Goal: Information Seeking & Learning: Learn about a topic

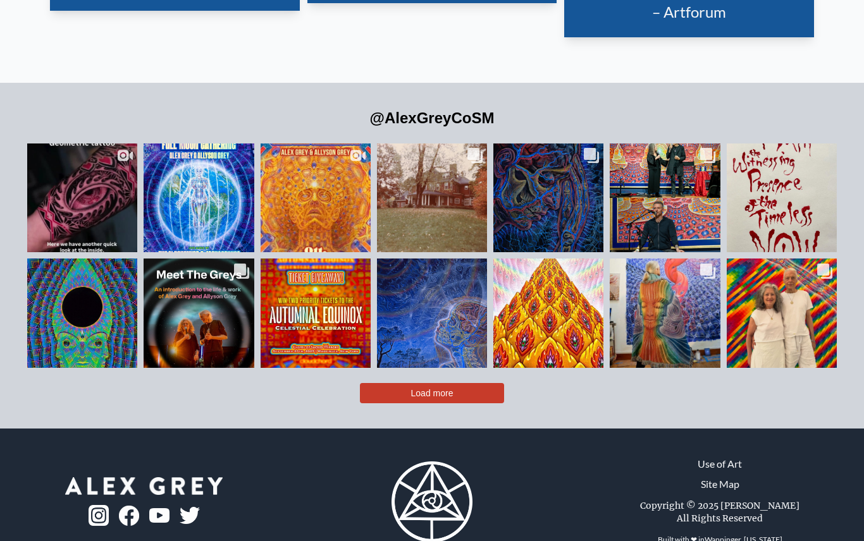
scroll to position [2774, 0]
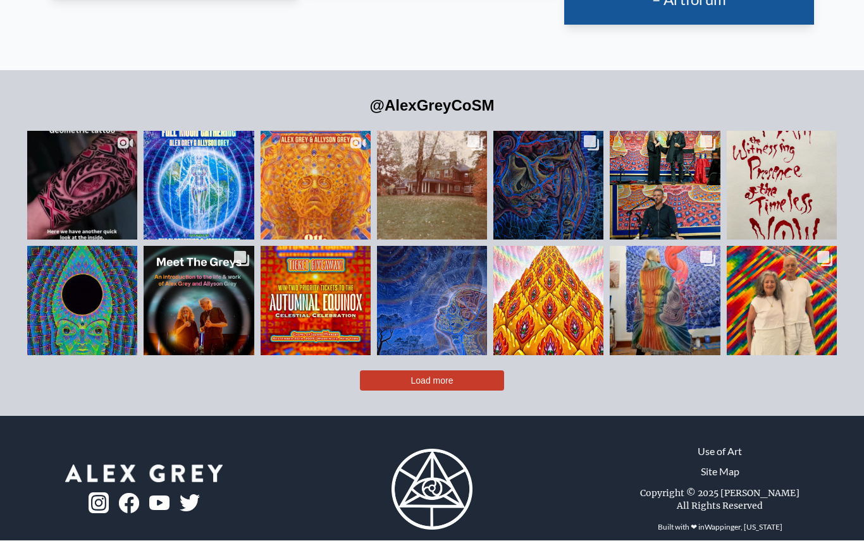
click at [450, 386] on span "Load more" at bounding box center [432, 381] width 42 height 10
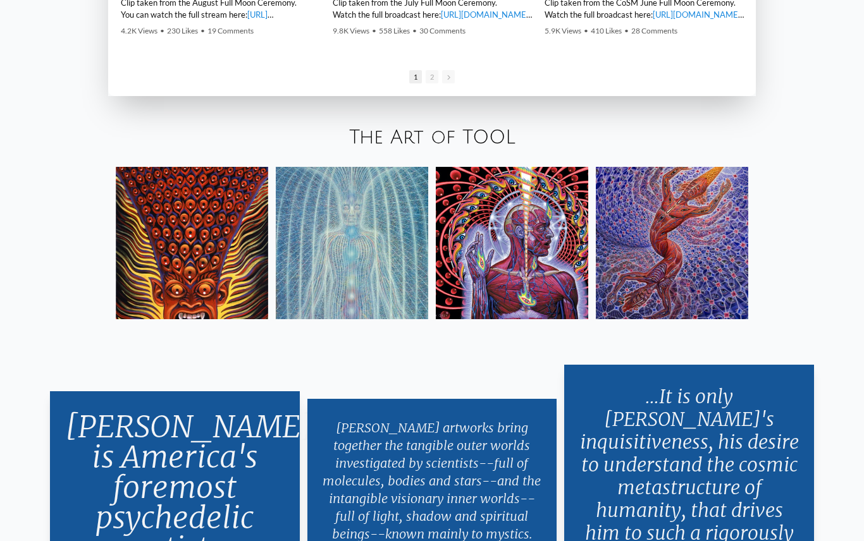
scroll to position [2172, 0]
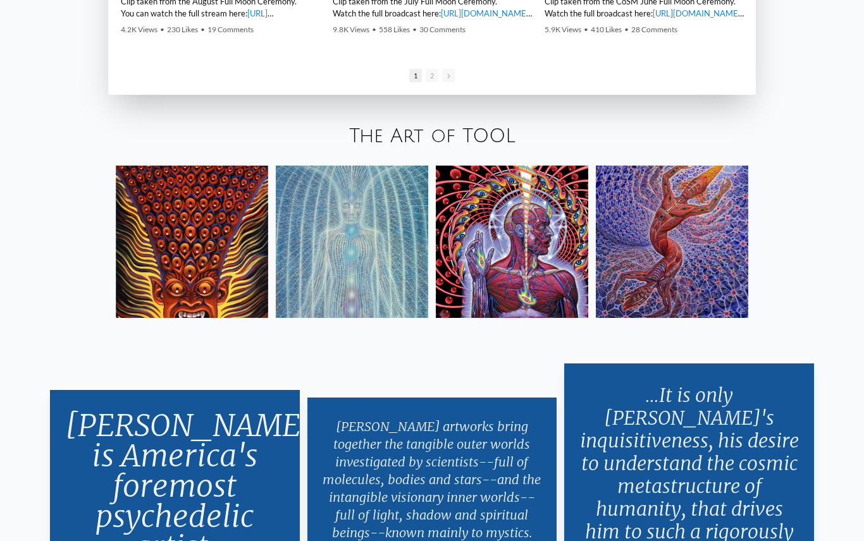
click at [431, 147] on link "The Art of TOOL" at bounding box center [432, 136] width 166 height 21
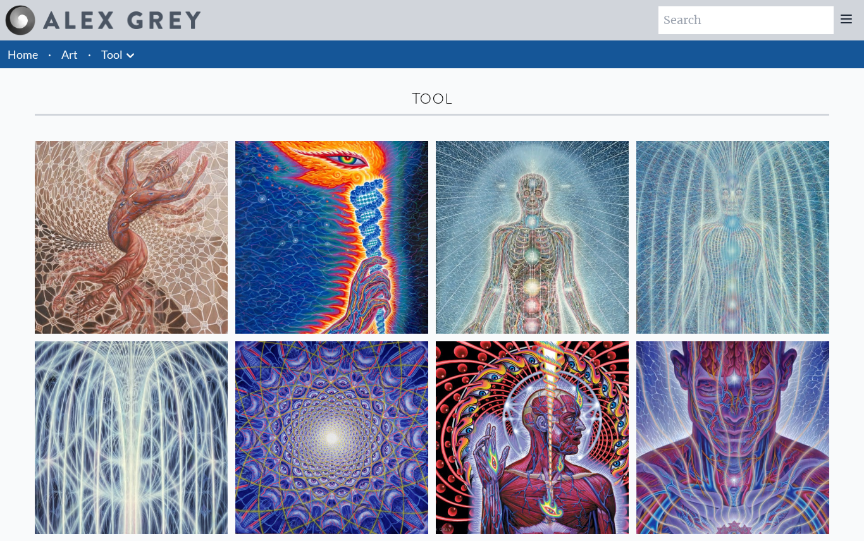
click at [127, 54] on icon at bounding box center [131, 55] width 8 height 4
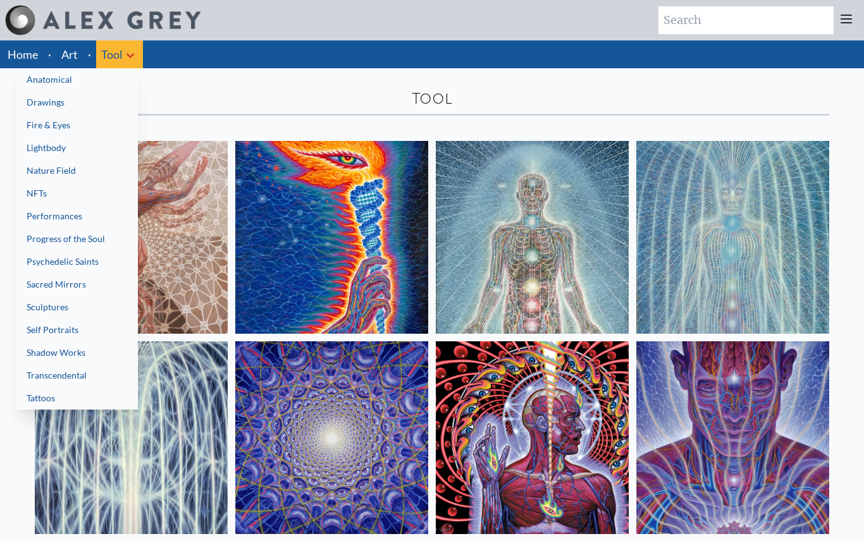
click at [72, 280] on link "Sacred Mirrors" at bounding box center [76, 284] width 121 height 23
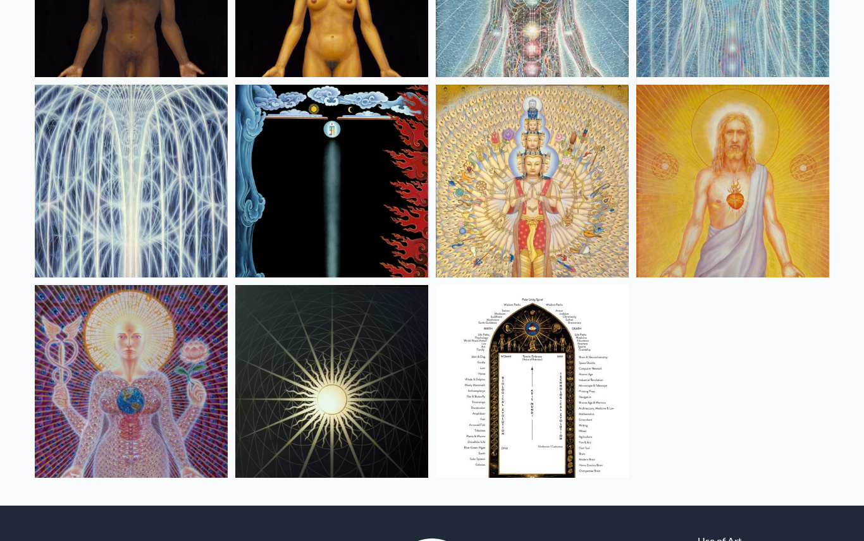
scroll to position [855, 0]
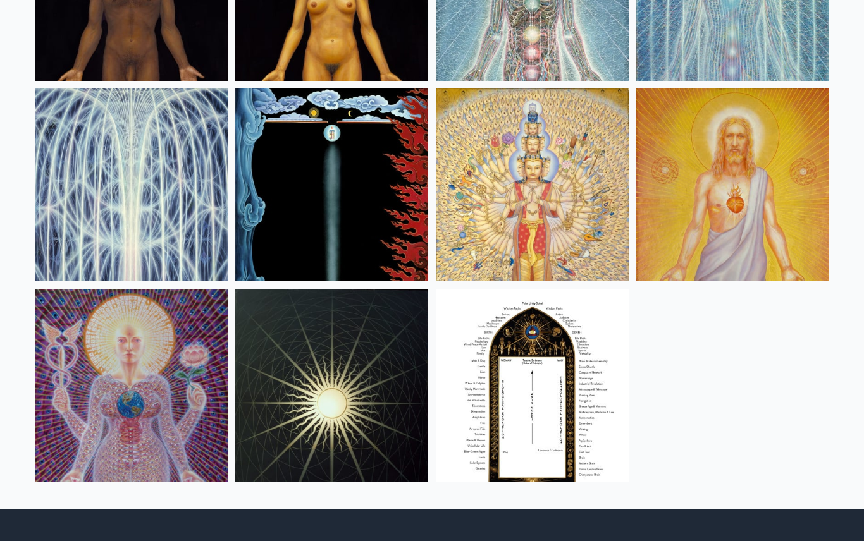
click at [354, 187] on img at bounding box center [331, 185] width 193 height 193
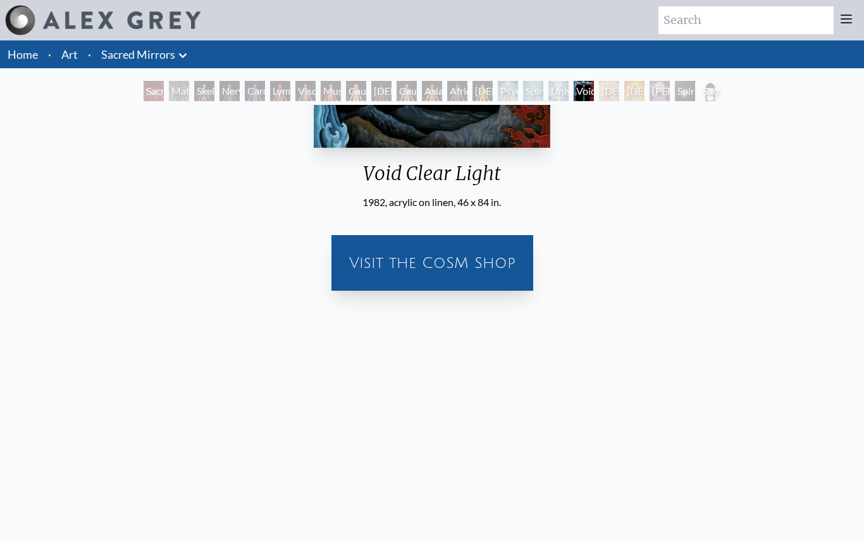
click at [490, 249] on div "Visit the CoSM Shop" at bounding box center [432, 263] width 187 height 40
click at [590, 88] on div "Void Clear Light" at bounding box center [584, 91] width 20 height 20
click at [590, 83] on div "Void Clear Light" at bounding box center [584, 91] width 20 height 20
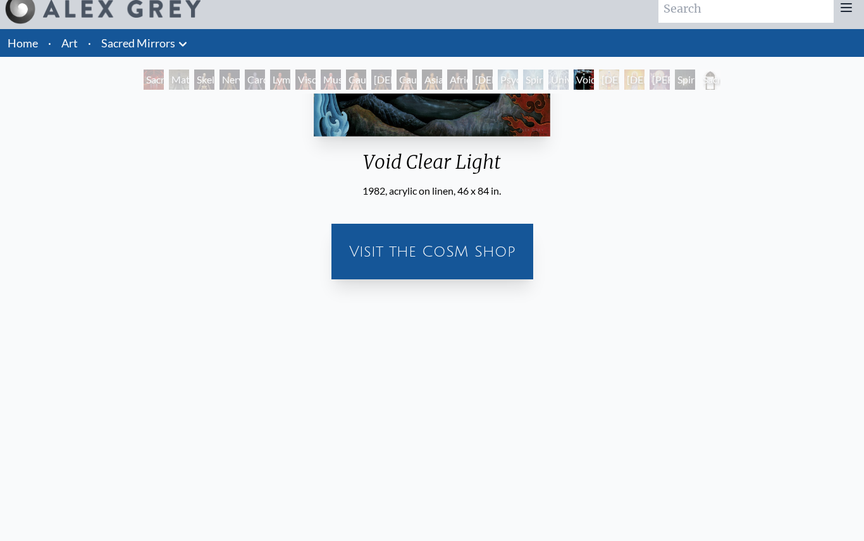
scroll to position [11, 0]
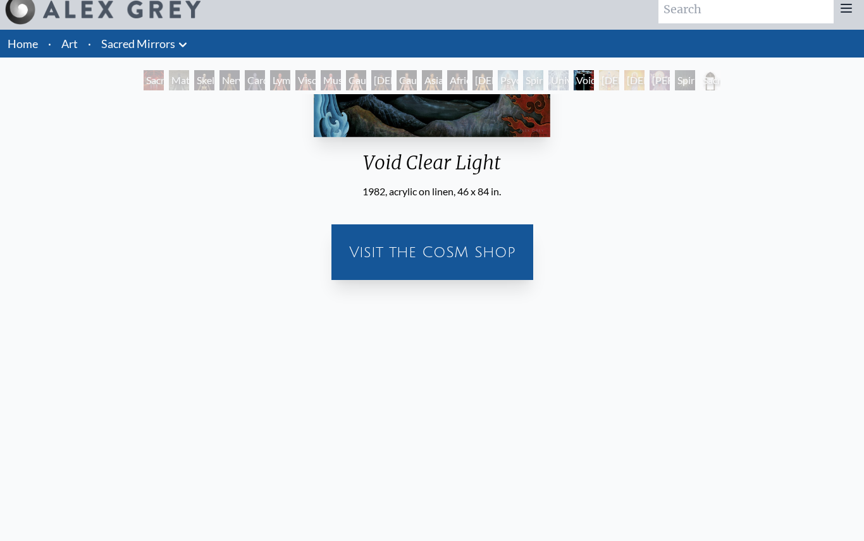
click at [619, 77] on div "Avalokitesvara" at bounding box center [609, 80] width 20 height 20
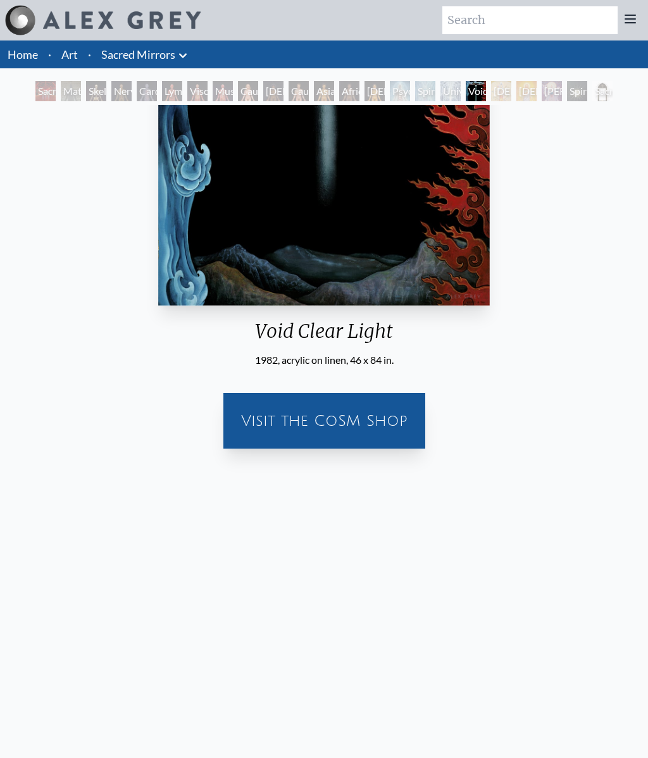
click at [609, 92] on div "Sacred Mirrors Room, Entheon Material World Skeletal System Nervous System Card…" at bounding box center [324, 93] width 582 height 24
click at [486, 91] on div "Void Clear Light" at bounding box center [476, 91] width 20 height 20
click at [161, 52] on link "Sacred Mirrors" at bounding box center [138, 55] width 74 height 18
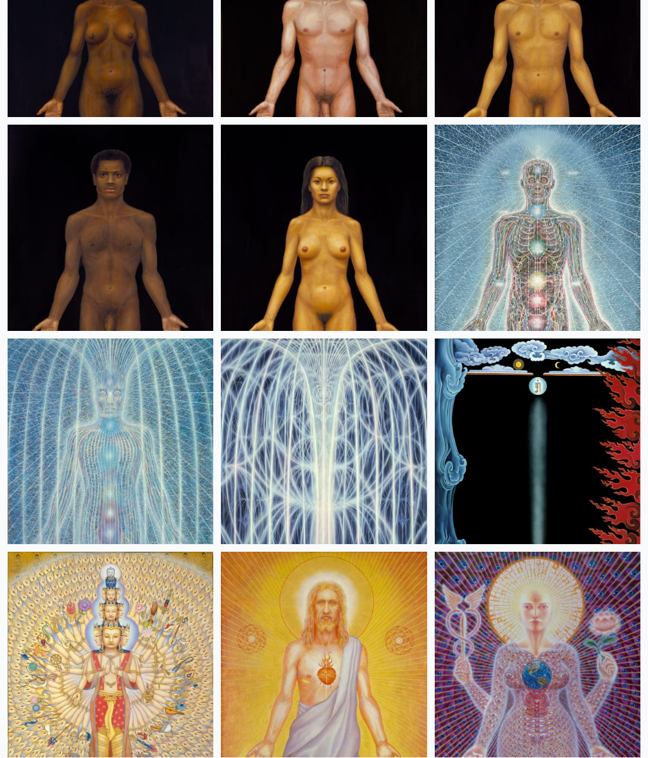
scroll to position [871, 0]
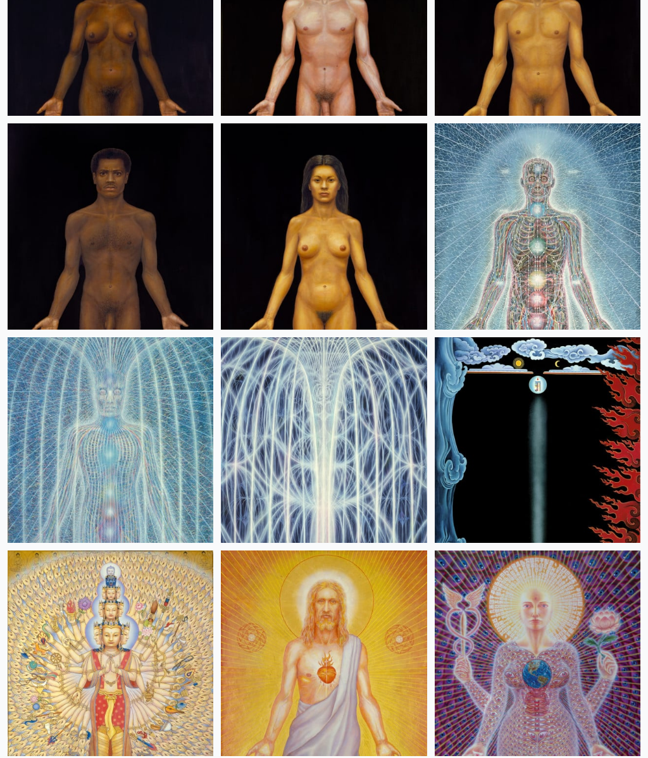
click at [571, 443] on img at bounding box center [538, 440] width 206 height 206
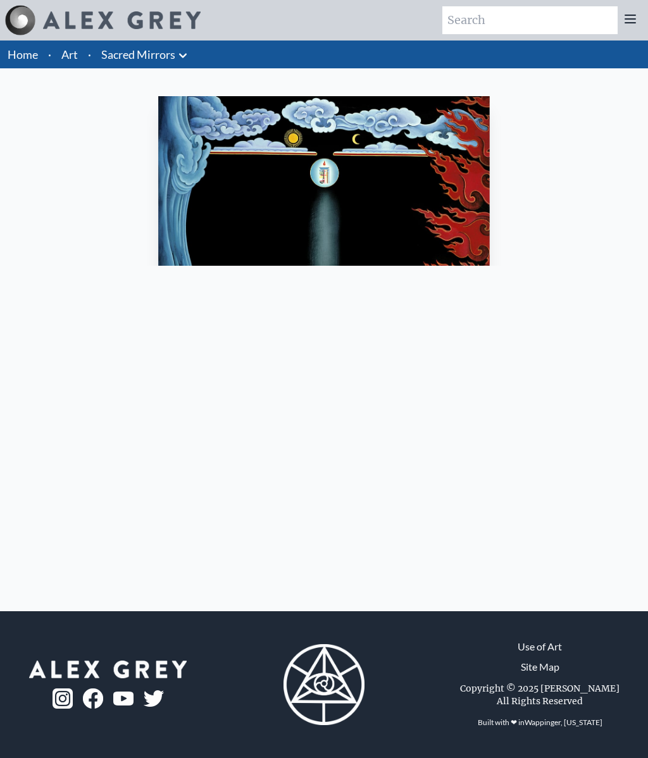
click at [473, 219] on img "18 / 23" at bounding box center [324, 399] width 332 height 606
click at [466, 362] on div "Home · Art · Sacred Mirrors Anatomical Drawings" at bounding box center [324, 325] width 648 height 571
